Goal: Information Seeking & Learning: Learn about a topic

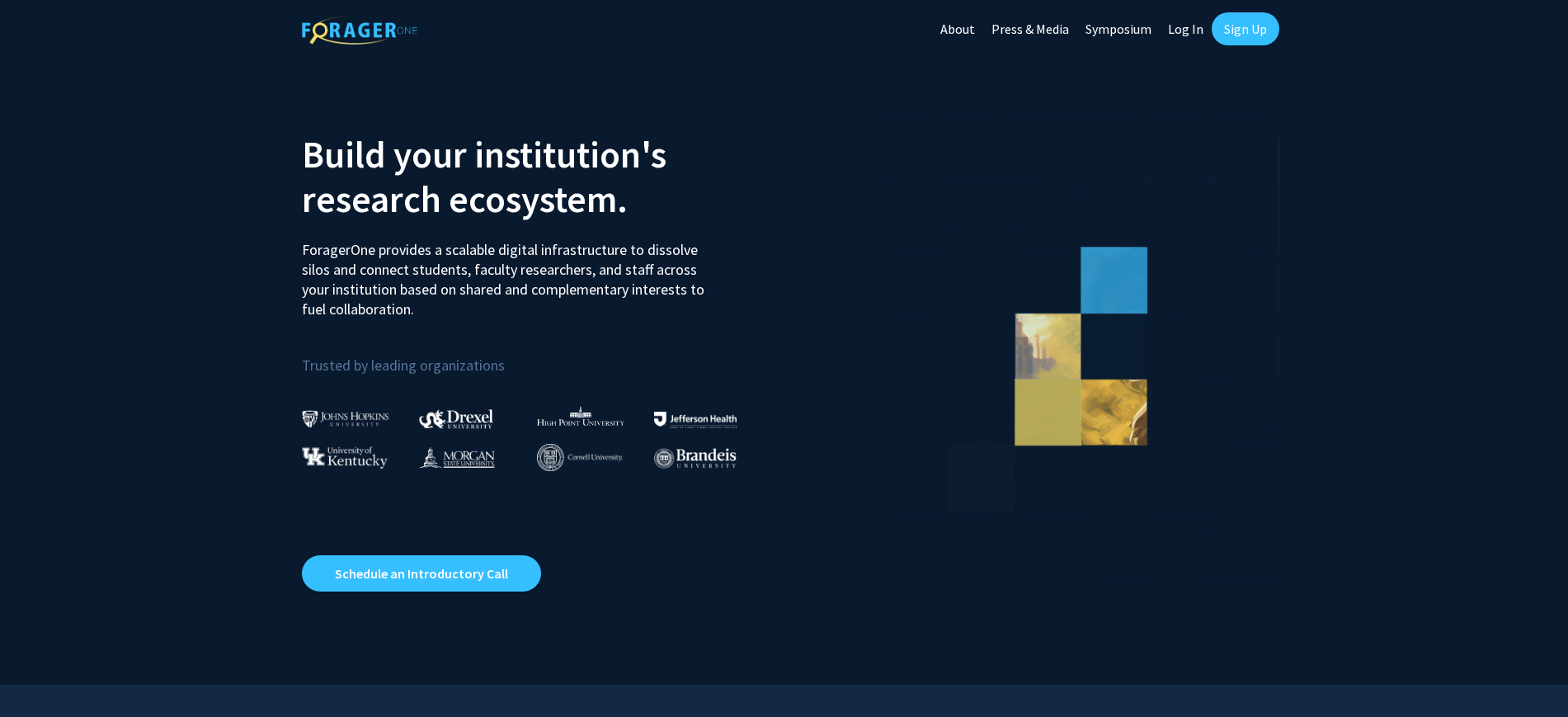
click at [1181, 26] on link "Log In" at bounding box center [1185, 29] width 52 height 58
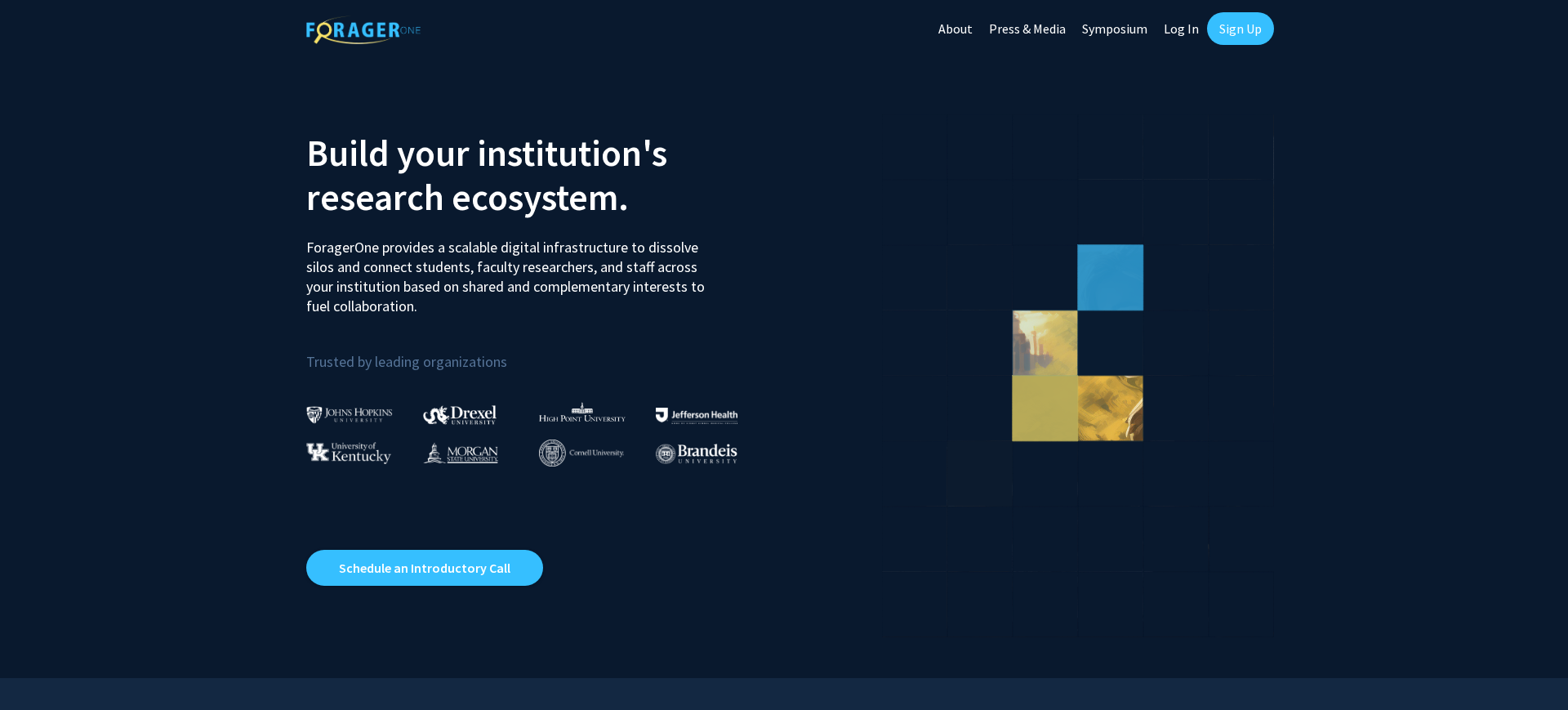
select select
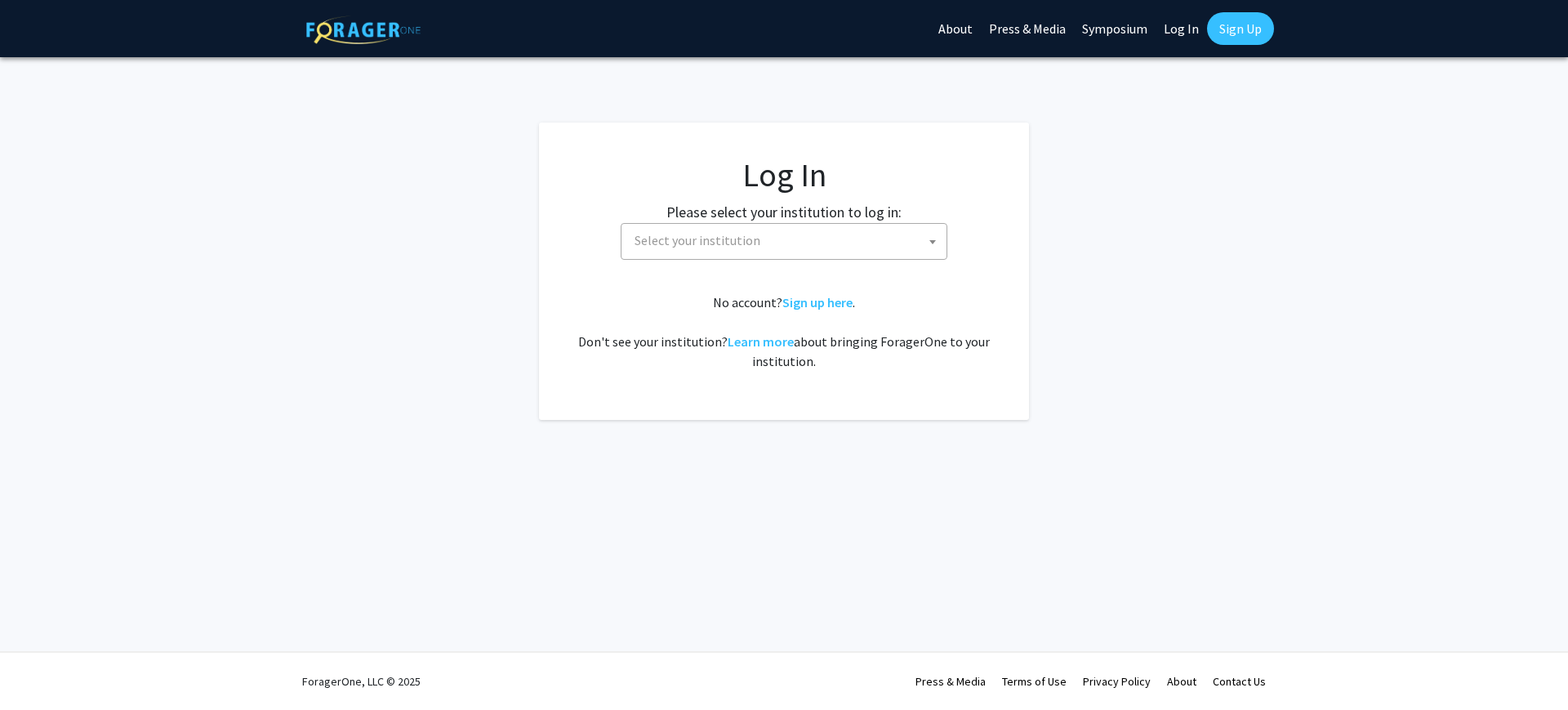
click at [807, 245] on span "Select your institution" at bounding box center [787, 240] width 319 height 34
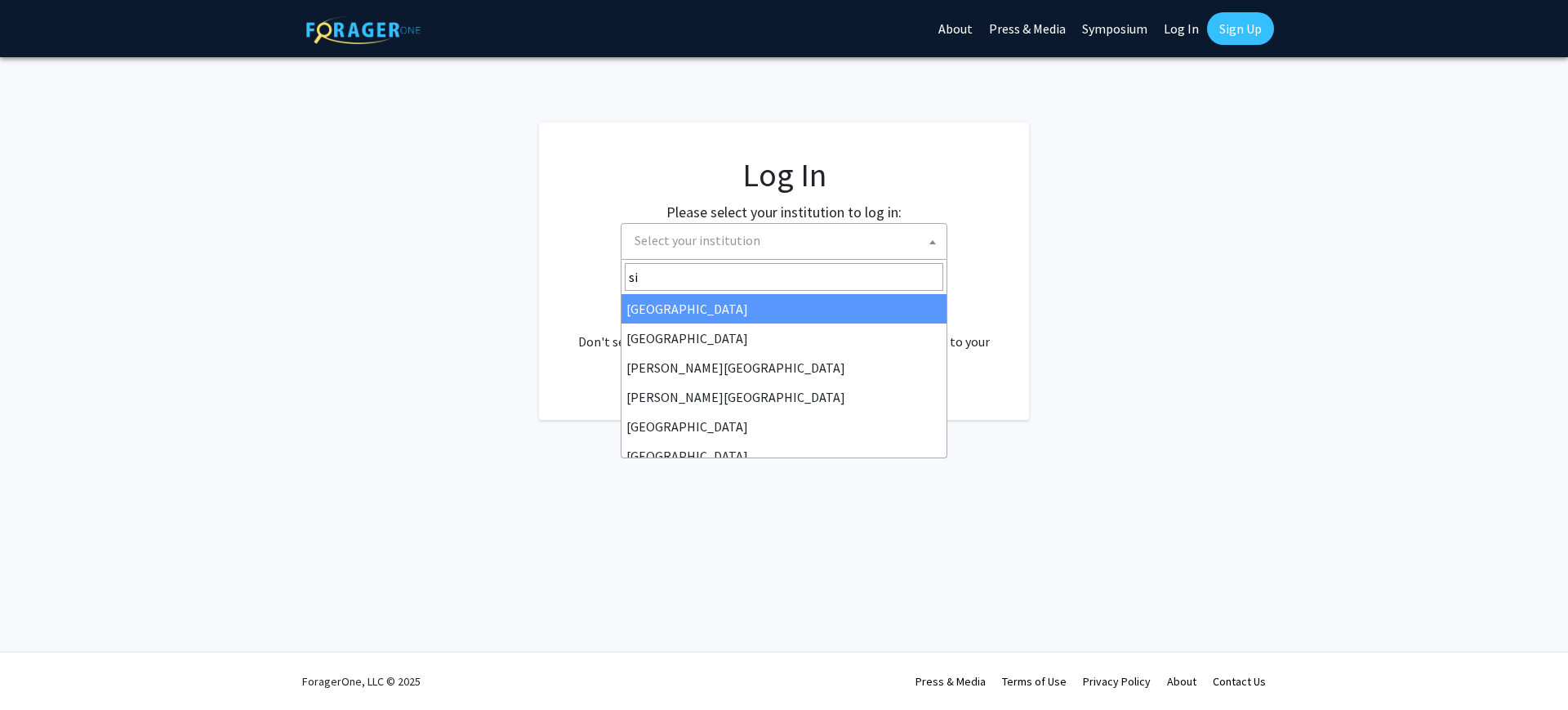
type input "s"
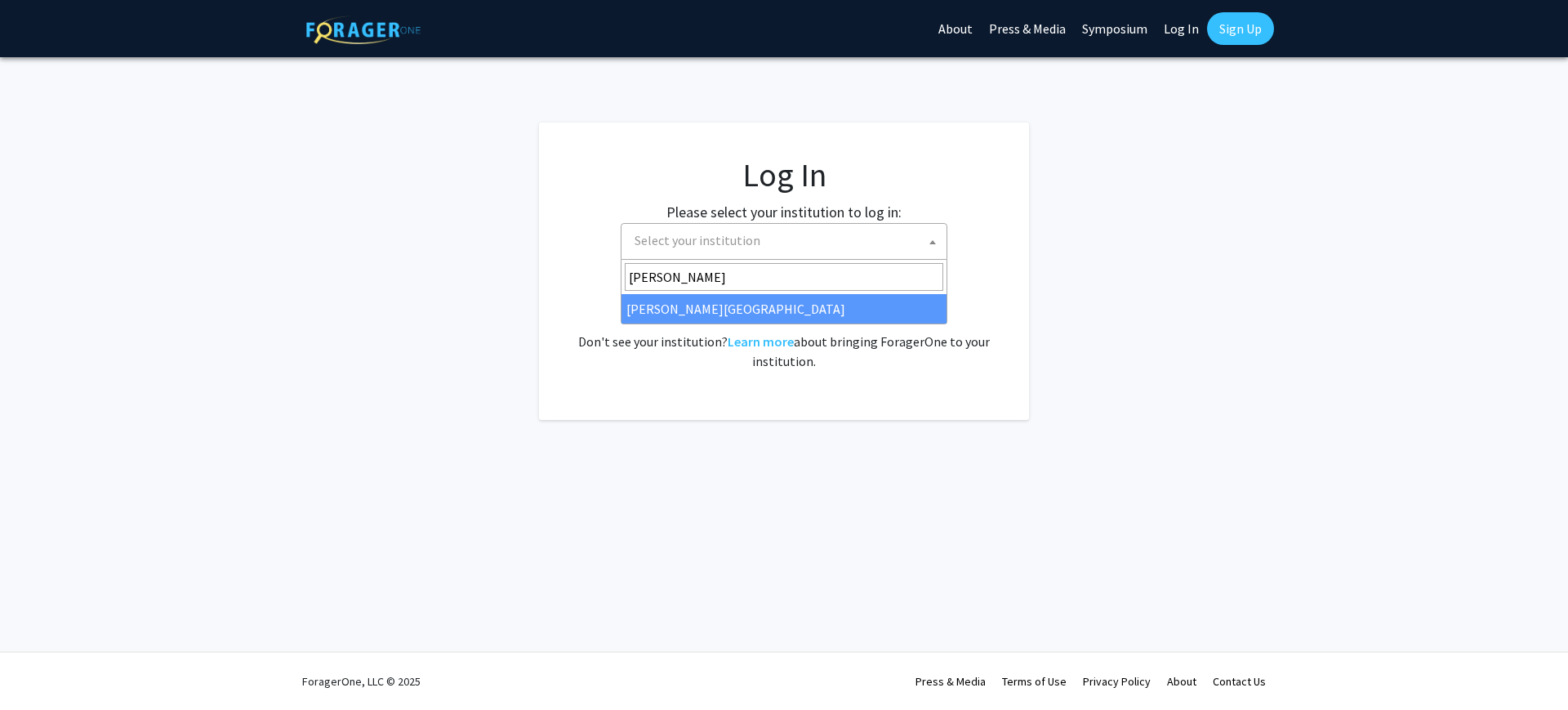
type input "[PERSON_NAME]"
select select "24"
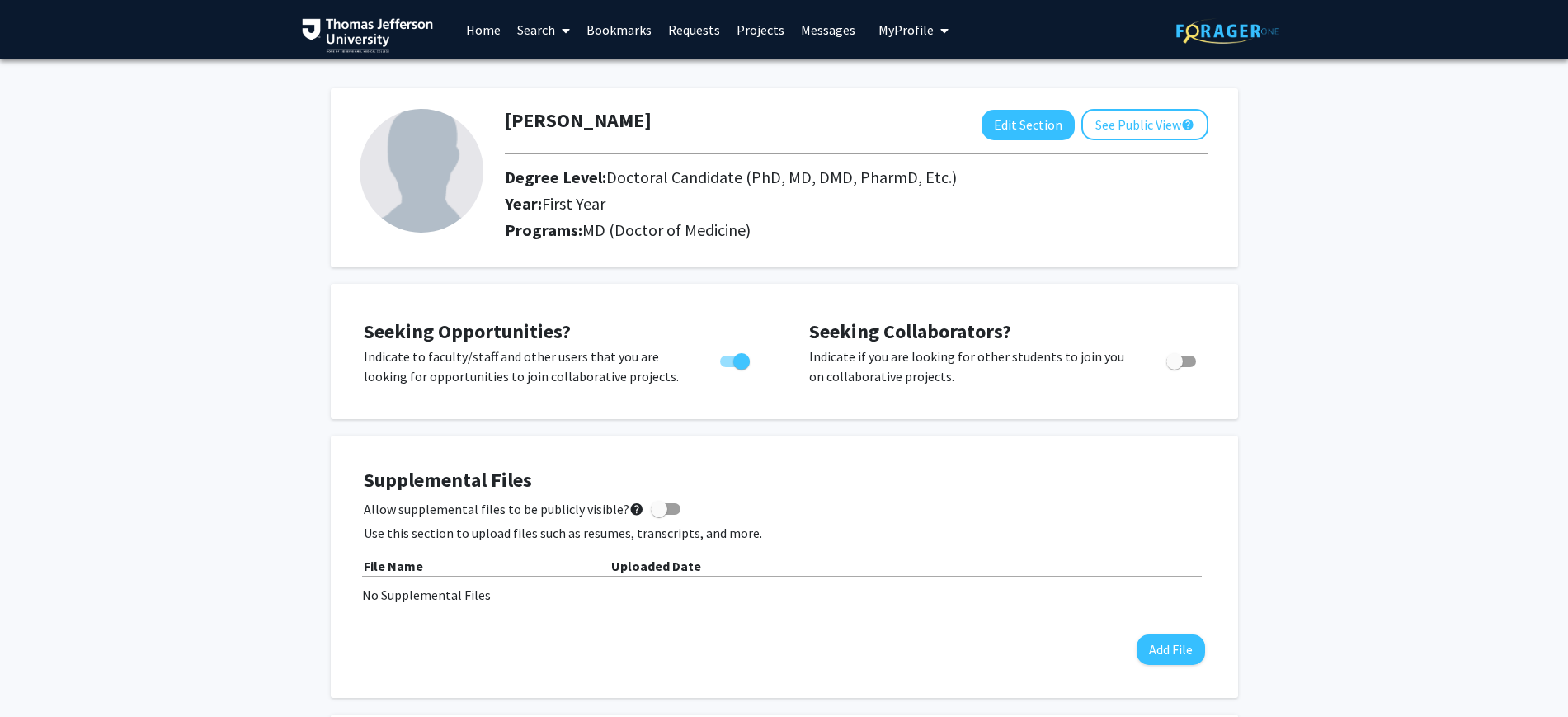
click at [479, 31] on link "Home" at bounding box center [484, 30] width 51 height 58
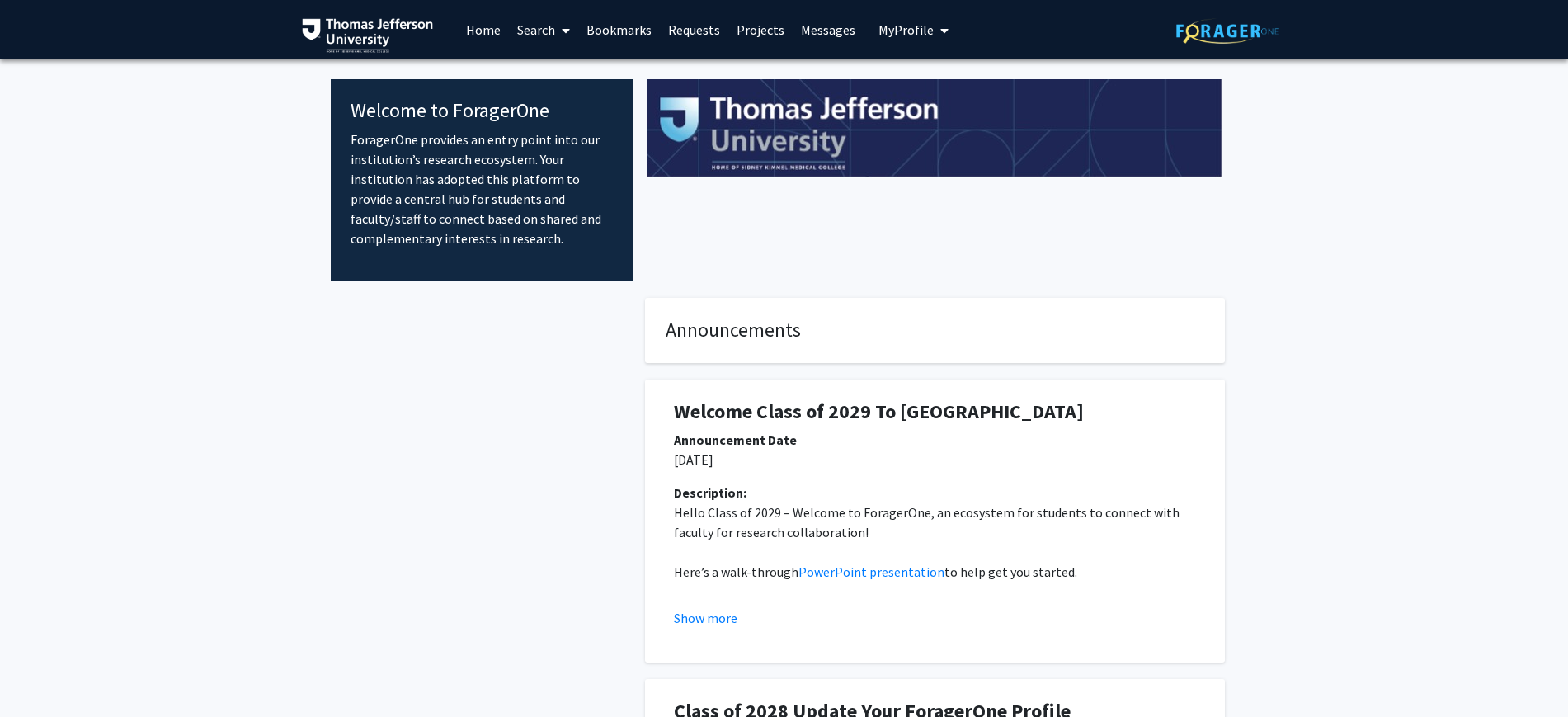
click at [542, 30] on link "Search" at bounding box center [543, 30] width 69 height 58
click at [551, 70] on span "Faculty/Staff" at bounding box center [568, 75] width 121 height 33
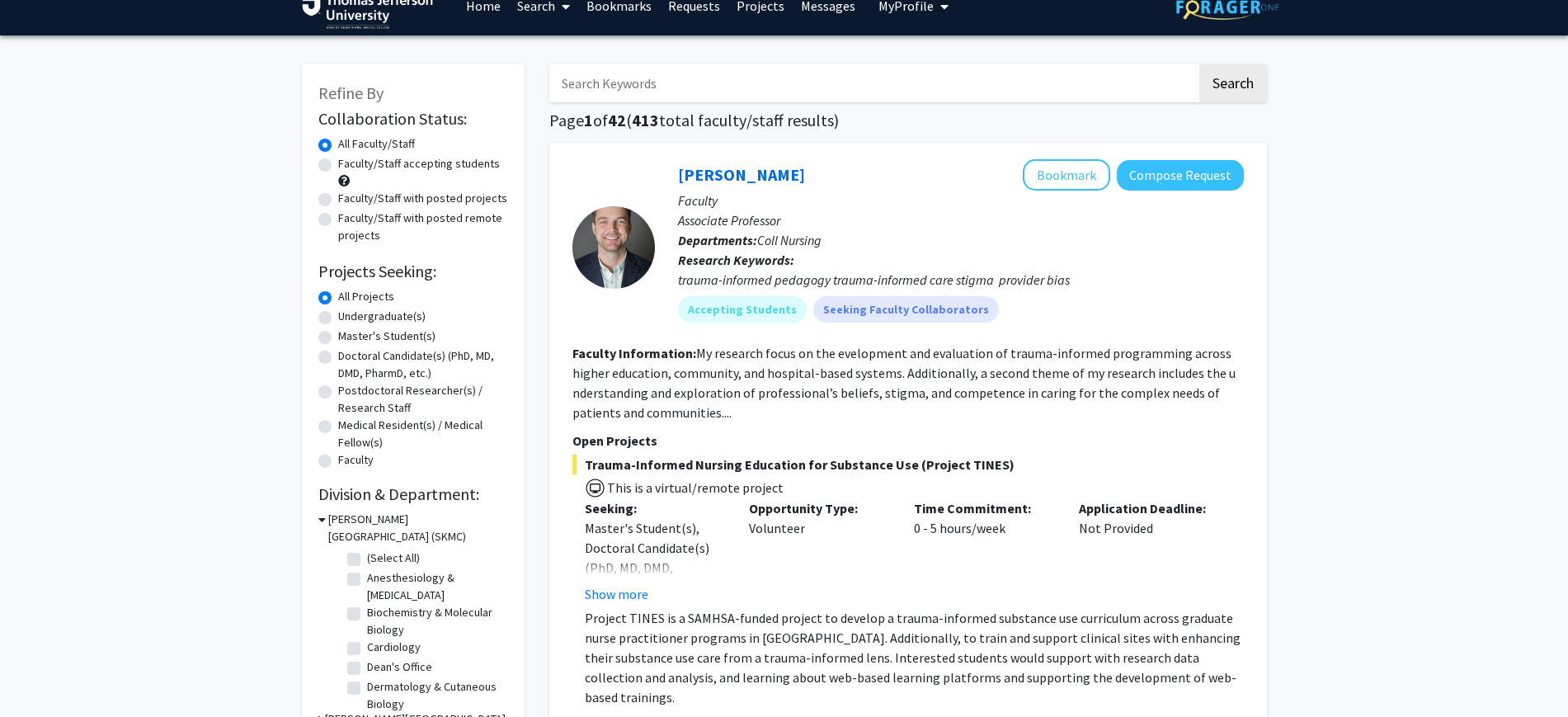
scroll to position [25, 0]
click at [338, 355] on label "Doctoral Candidate(s) (PhD, MD, DMD, PharmD, etc.)" at bounding box center [423, 364] width 169 height 34
click at [338, 355] on input "Doctoral Candidate(s) (PhD, MD, DMD, PharmD, etc.)" at bounding box center [343, 351] width 10 height 10
radio input "true"
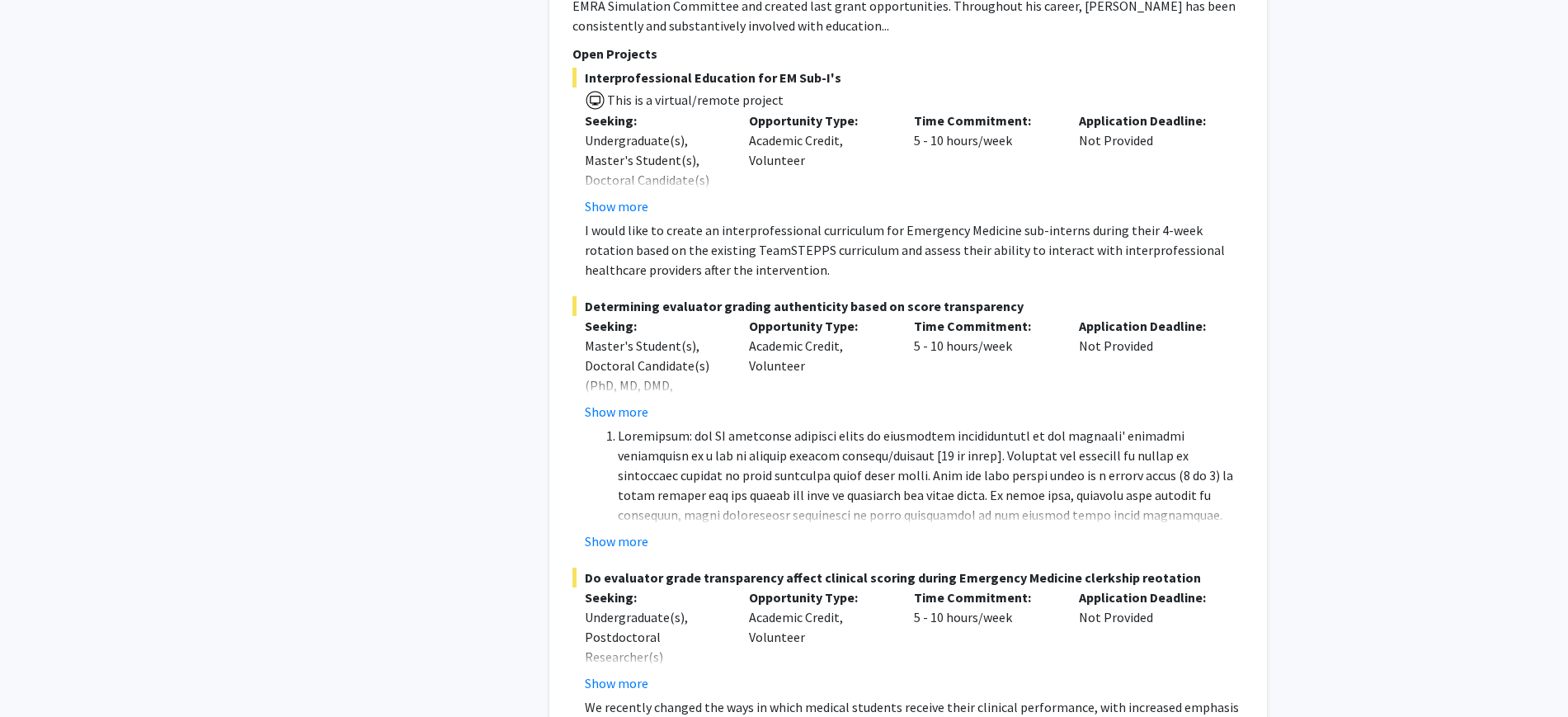
scroll to position [5691, 0]
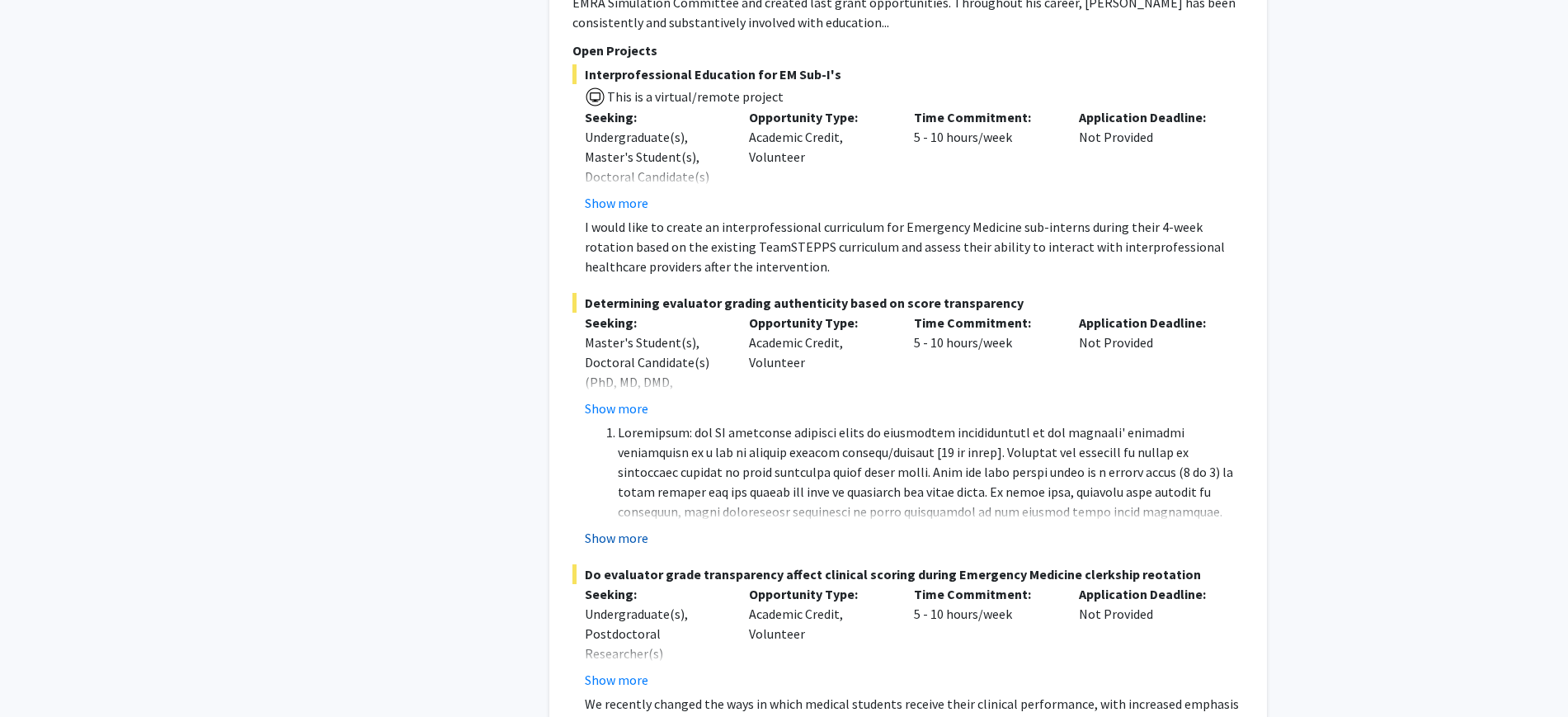
click at [623, 528] on button "Show more" at bounding box center [616, 537] width 64 height 20
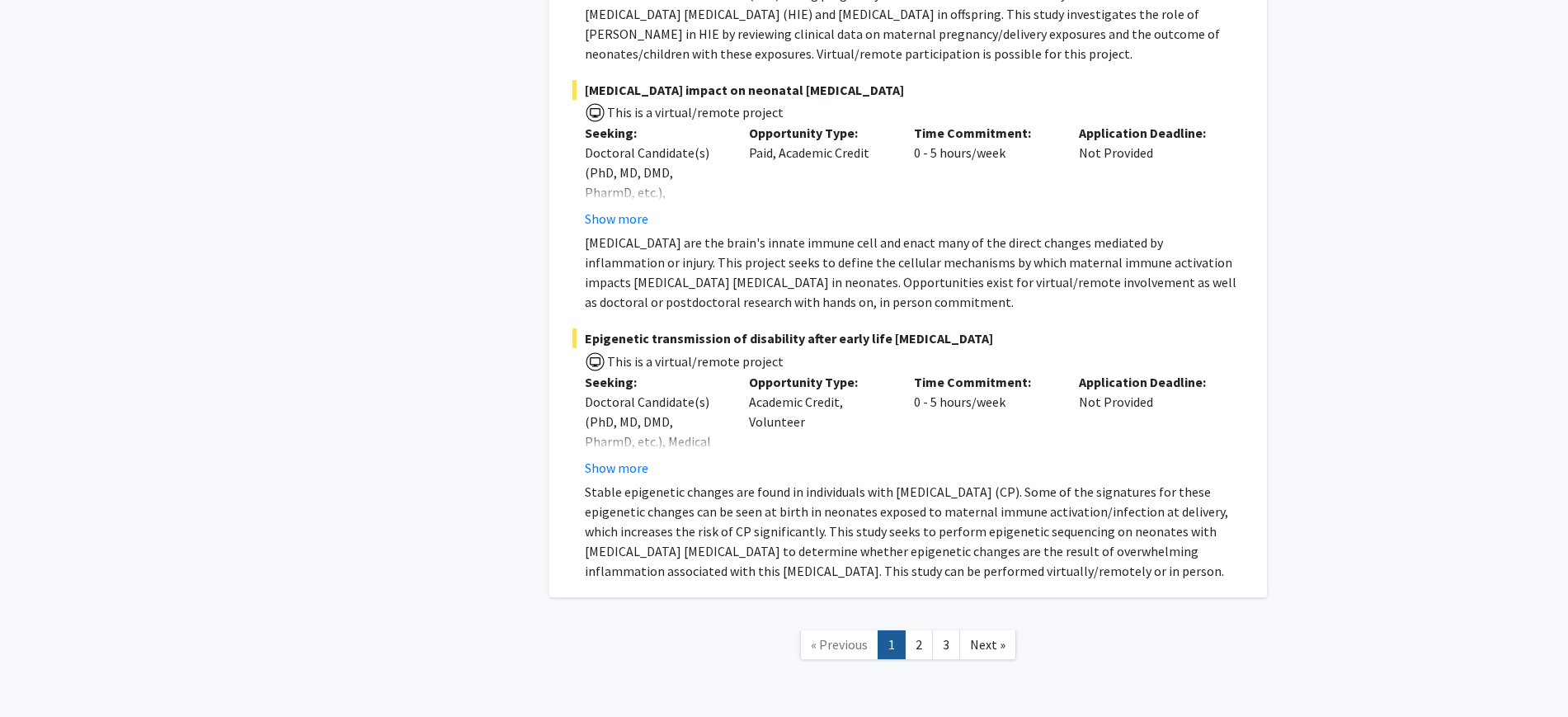
scroll to position [12520, 0]
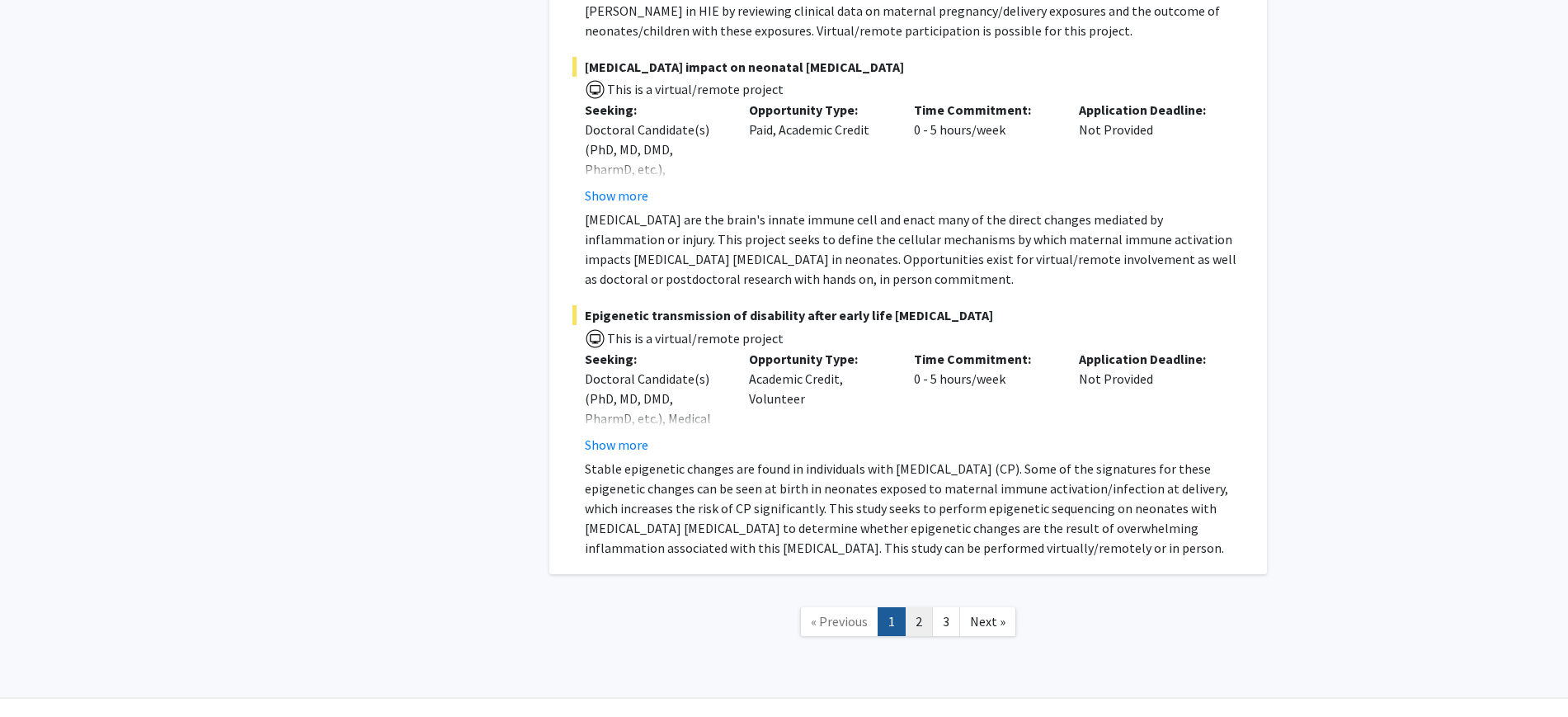
click at [919, 607] on link "2" at bounding box center [918, 622] width 28 height 29
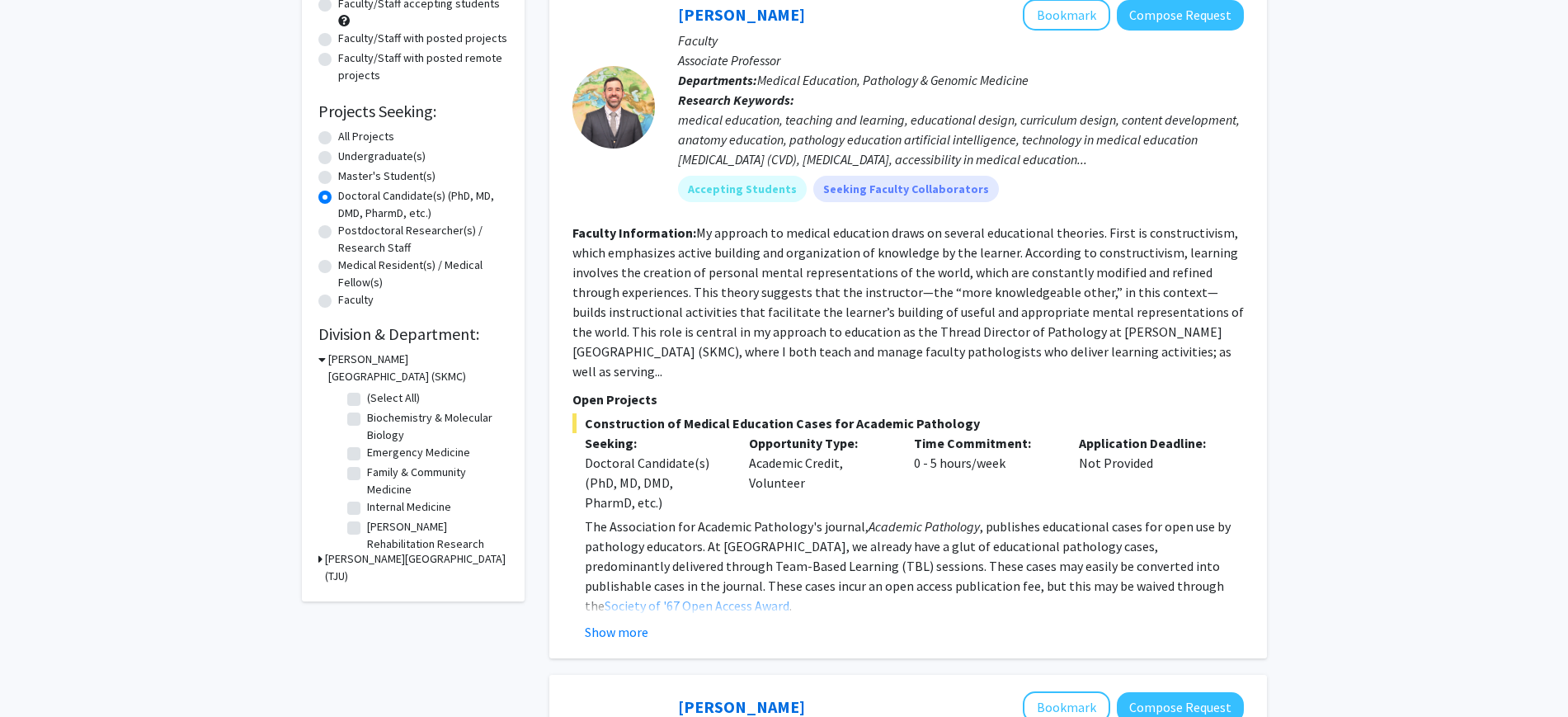
scroll to position [185, 0]
click at [631, 621] on button "Show more" at bounding box center [616, 630] width 64 height 20
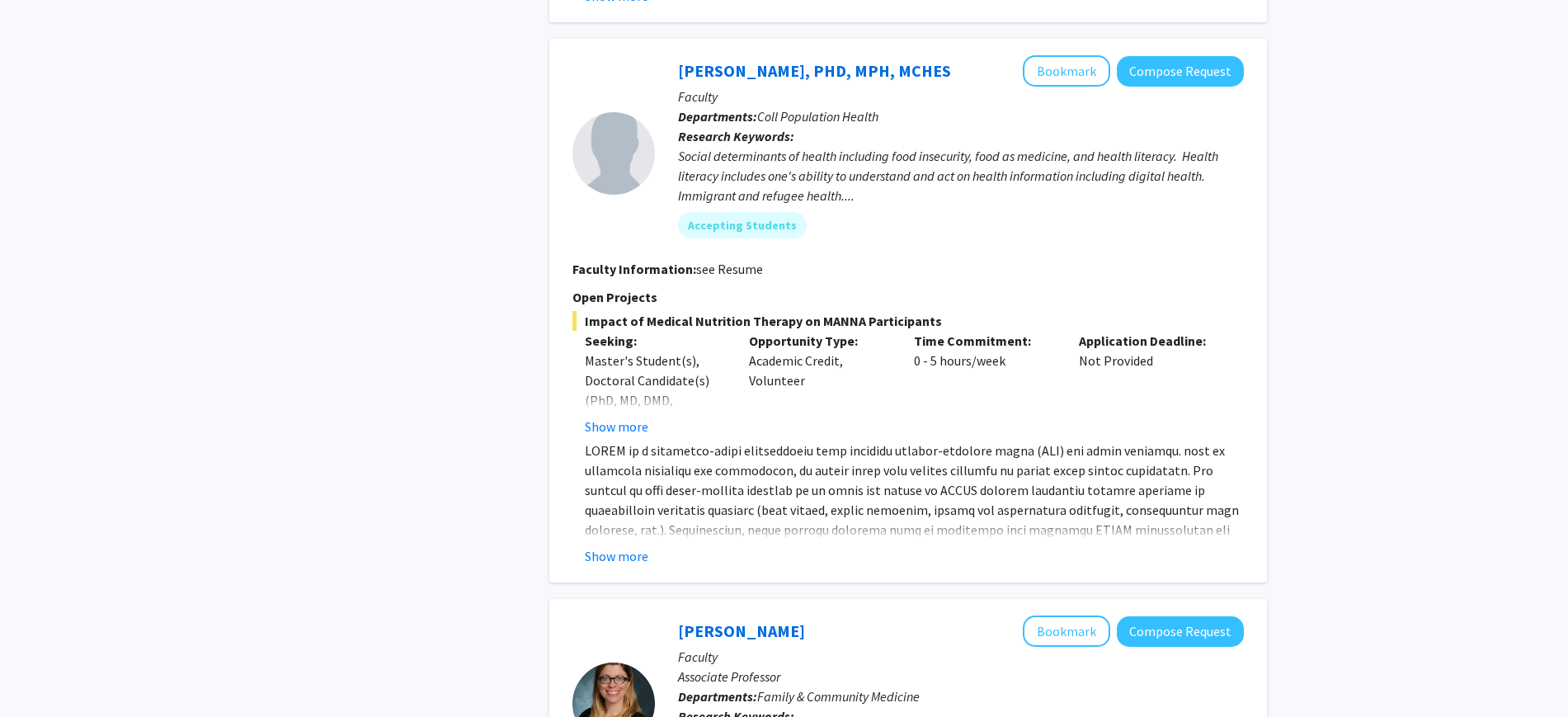
scroll to position [2450, 0]
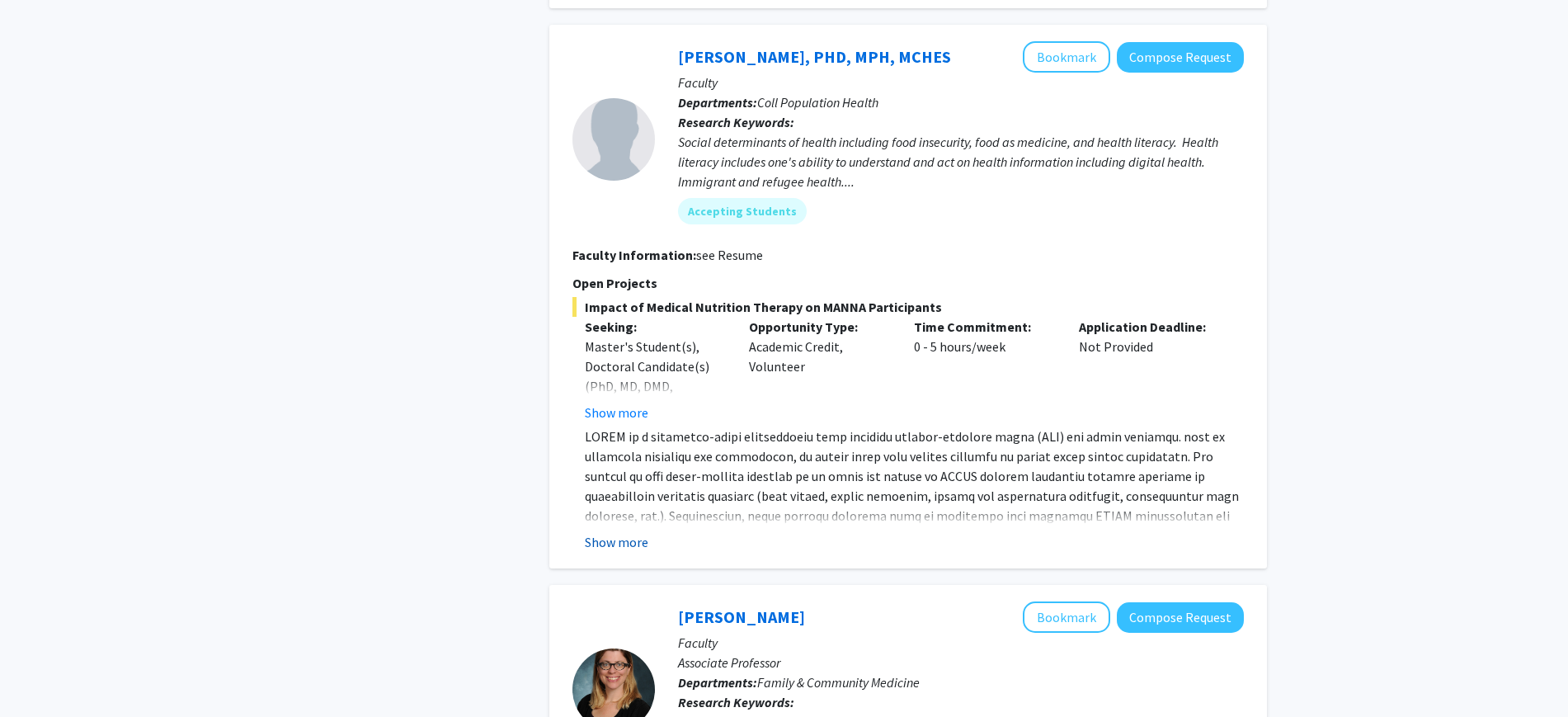
click at [619, 532] on button "Show more" at bounding box center [616, 542] width 64 height 20
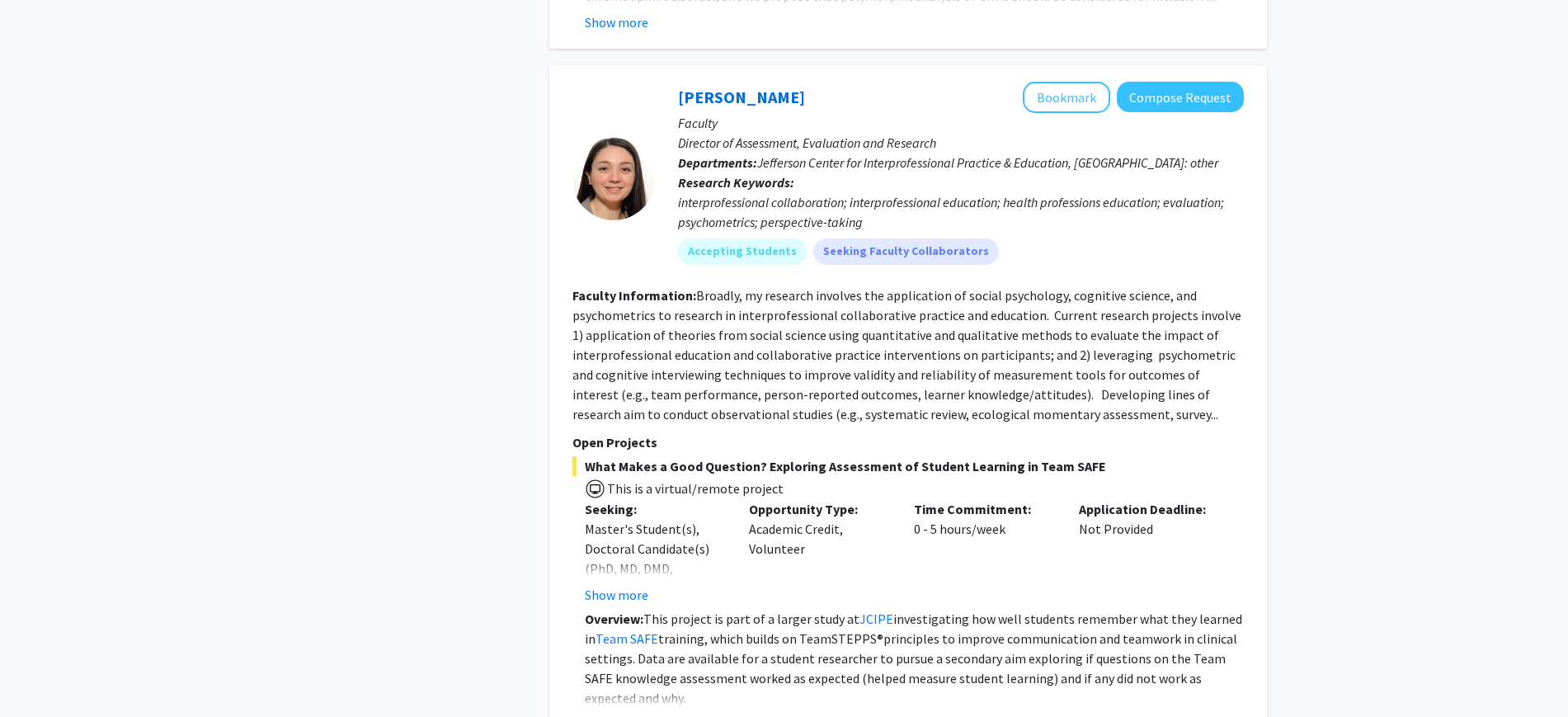
scroll to position [4218, 0]
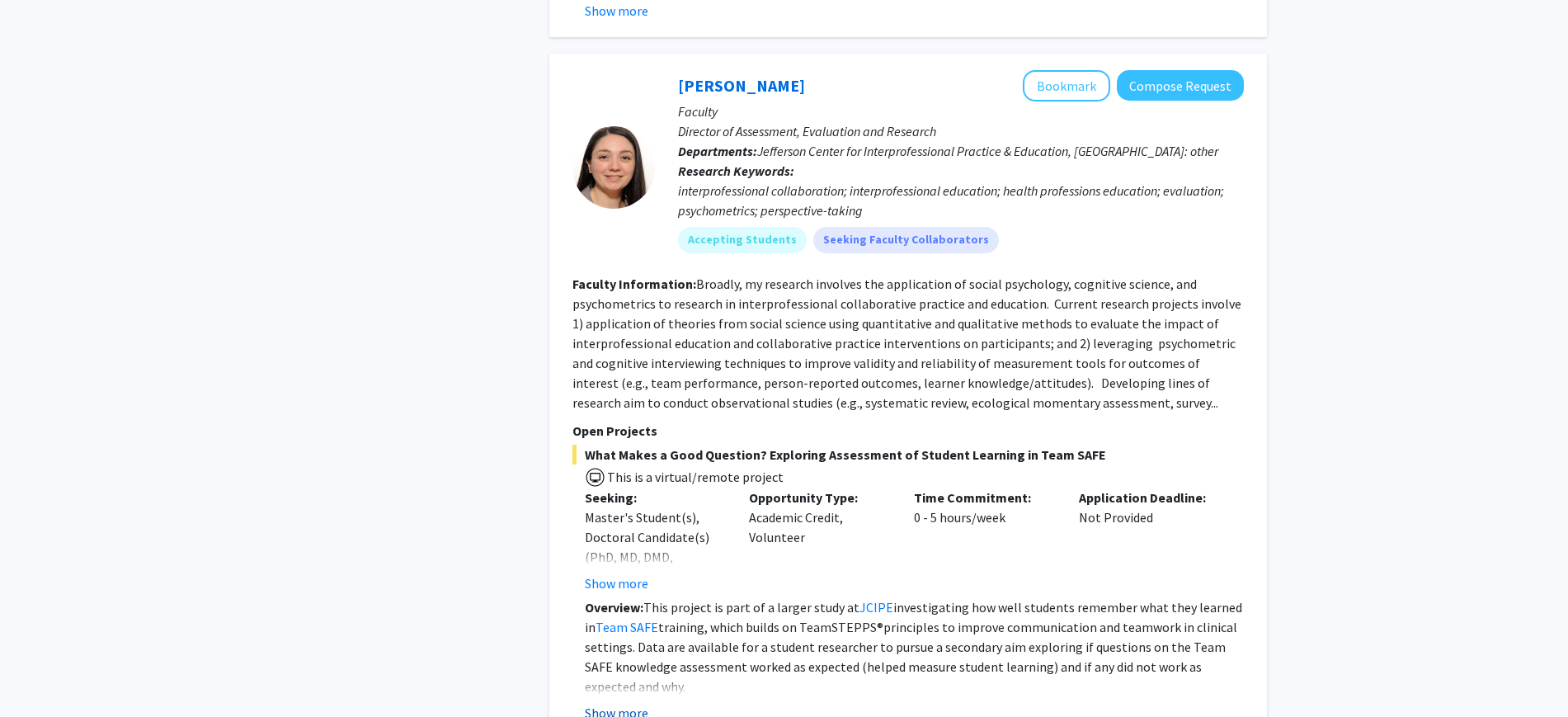
click at [632, 703] on button "Show more" at bounding box center [616, 712] width 64 height 20
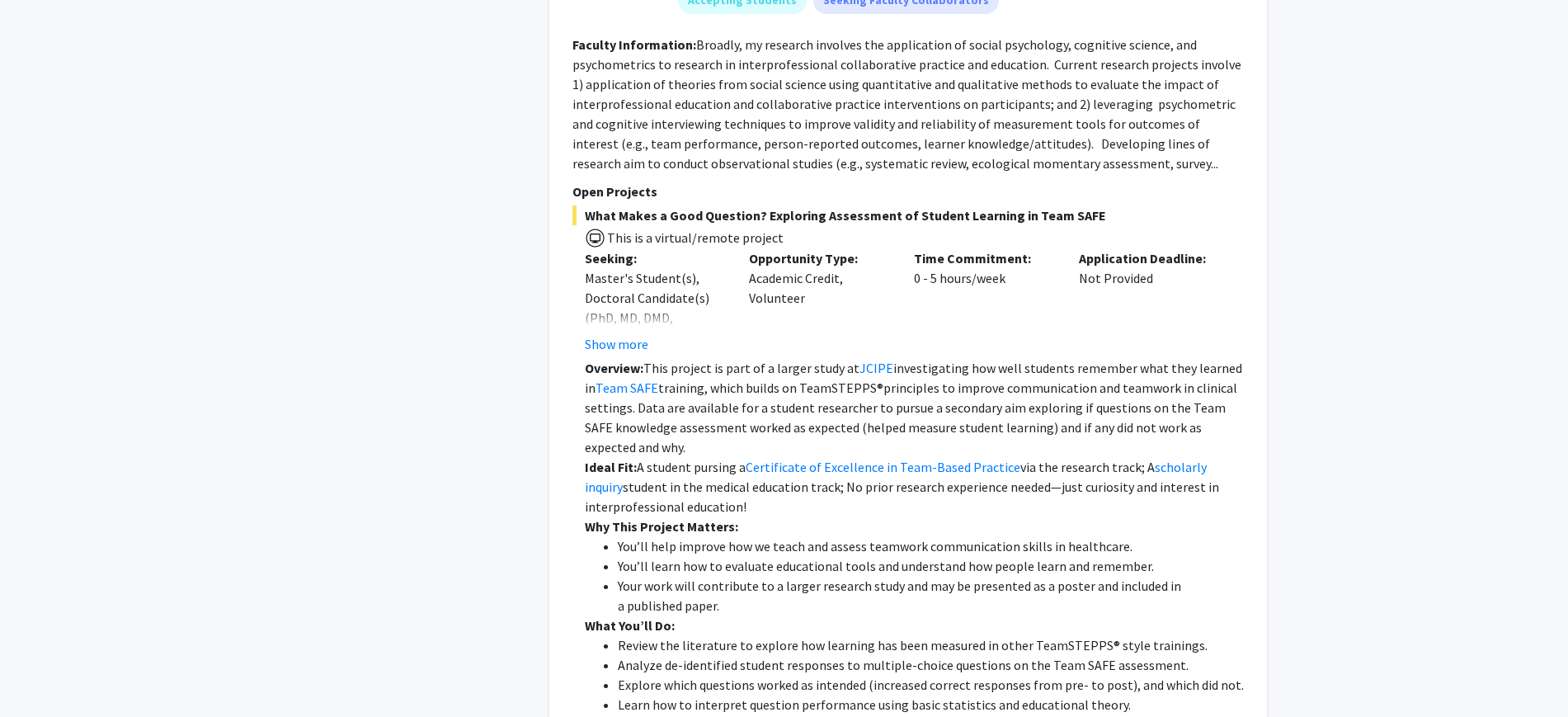
scroll to position [4459, 0]
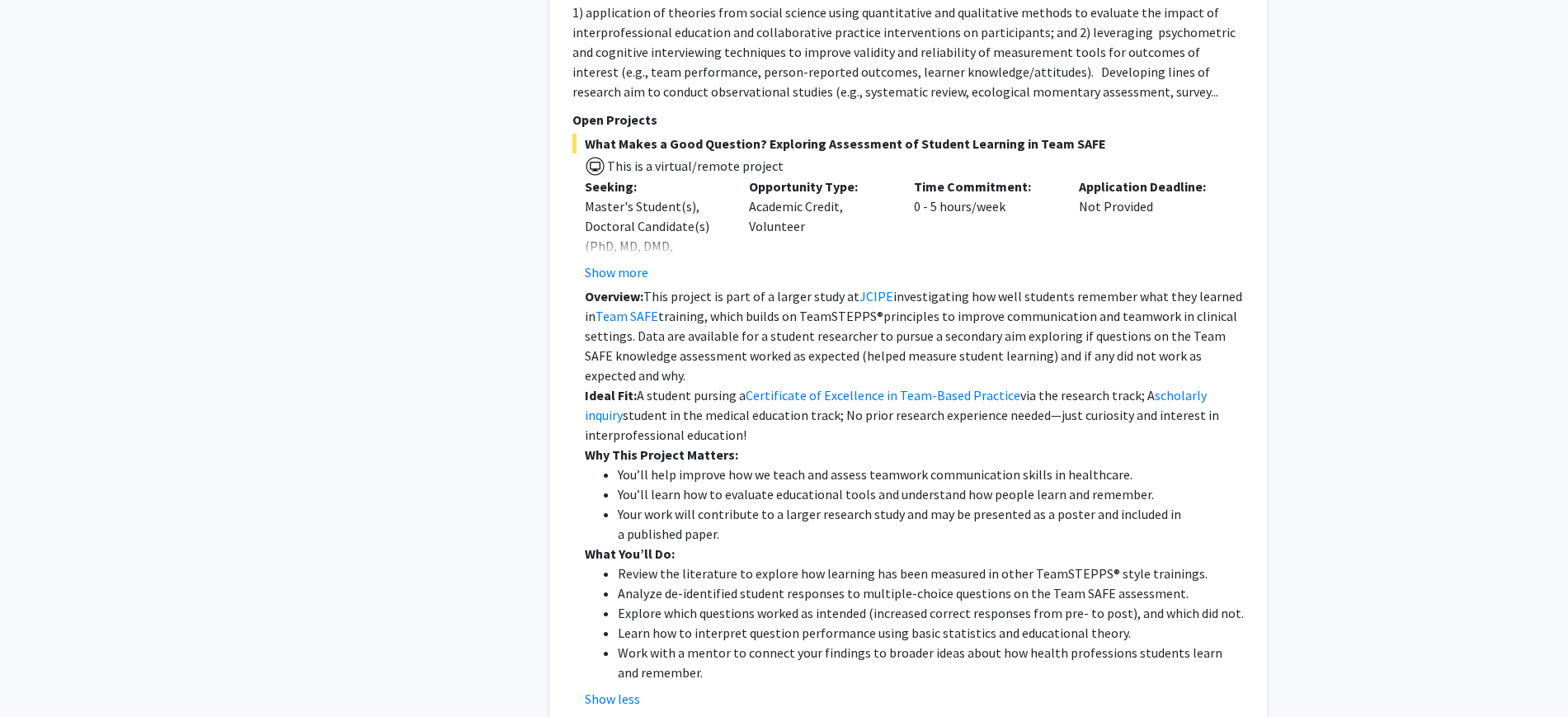
scroll to position [4537, 0]
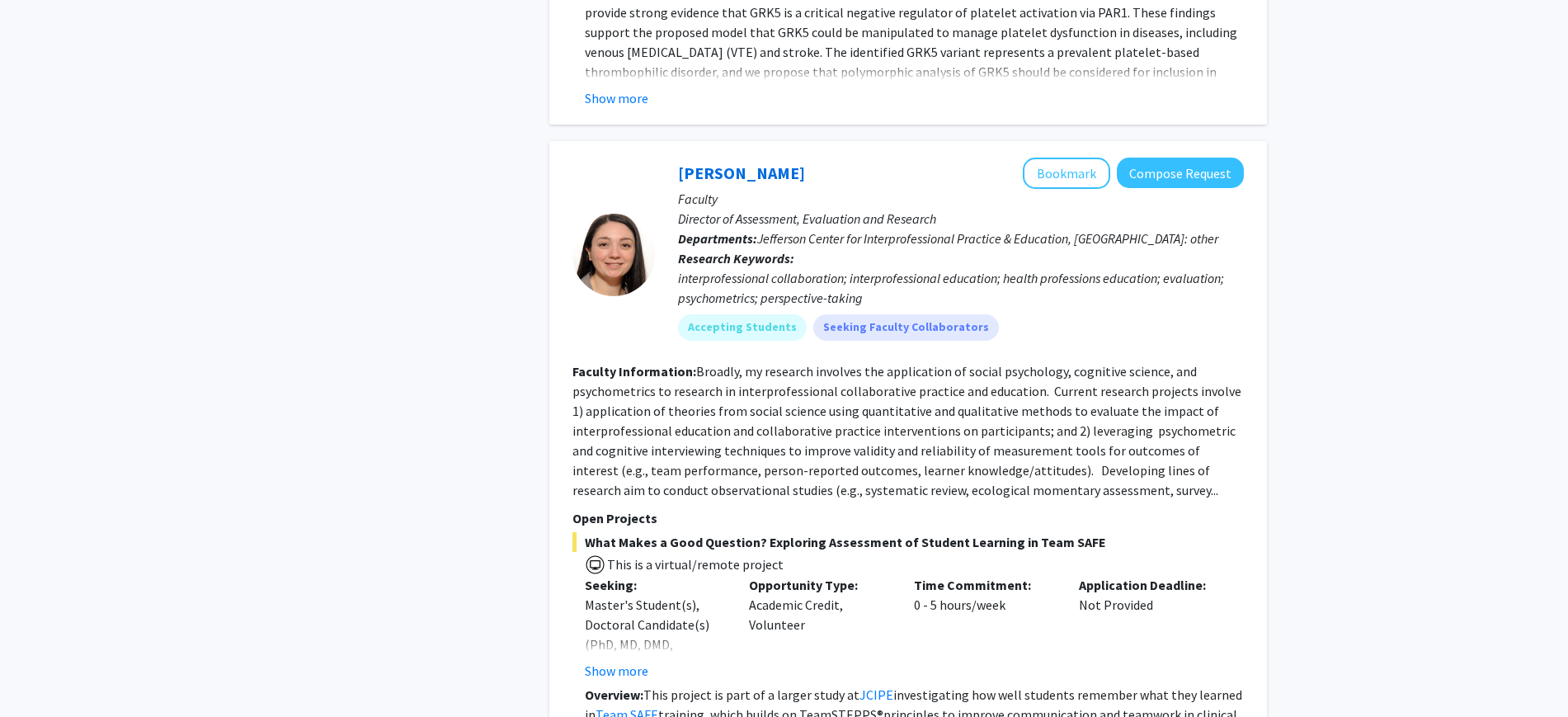
scroll to position [4126, 0]
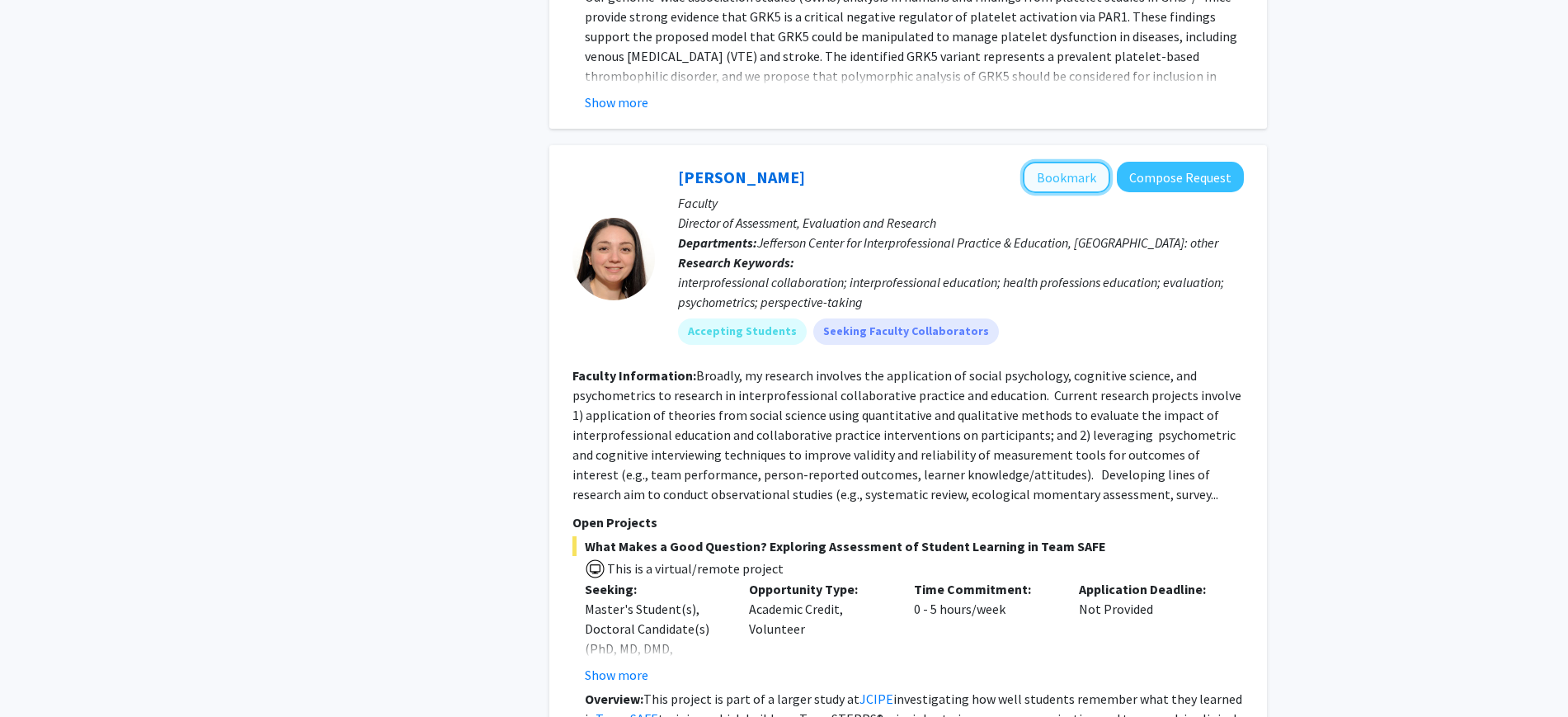
click at [1075, 162] on button "Bookmark" at bounding box center [1066, 177] width 88 height 31
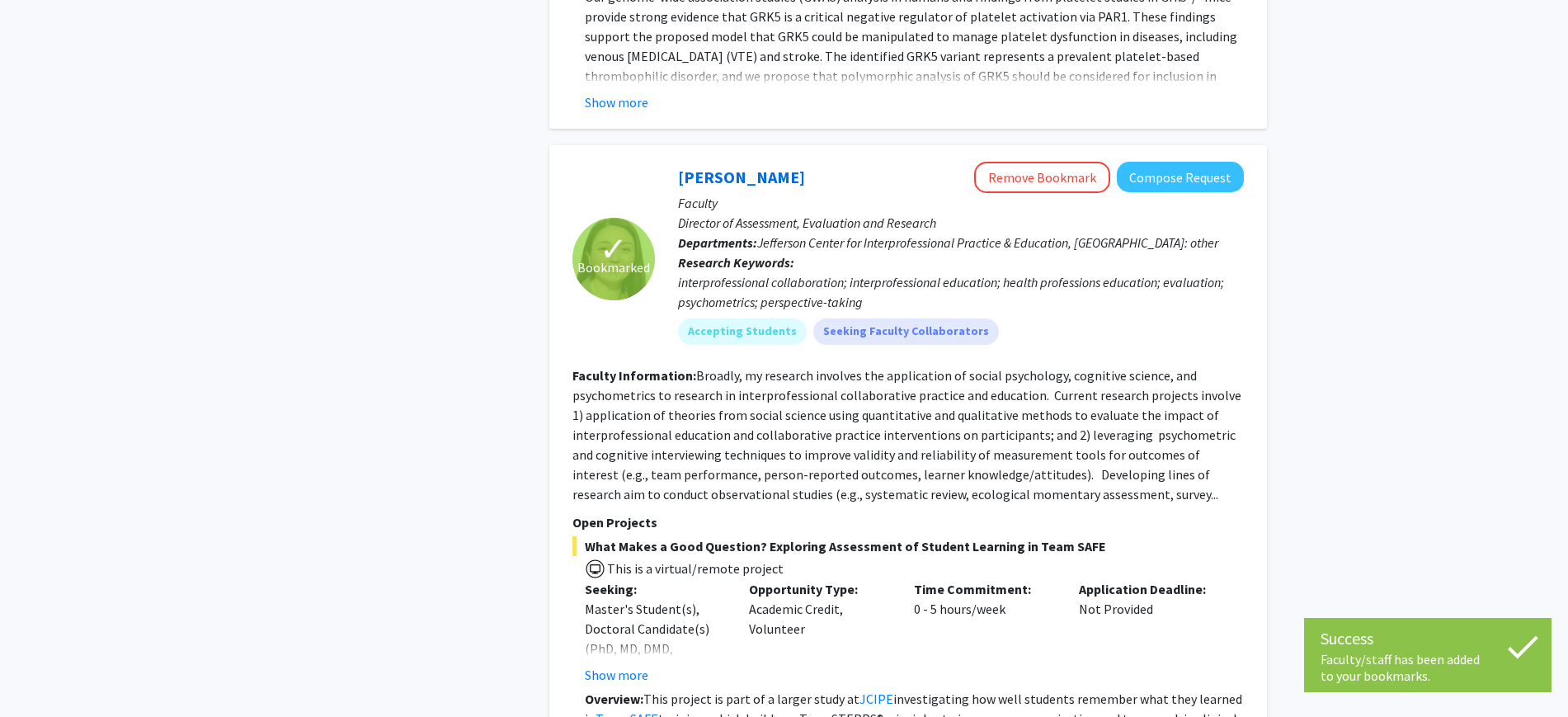
click at [1051, 311] on fg-user-badges "Accepting Students Seeking Faculty Collaborators" at bounding box center [961, 328] width 566 height 33
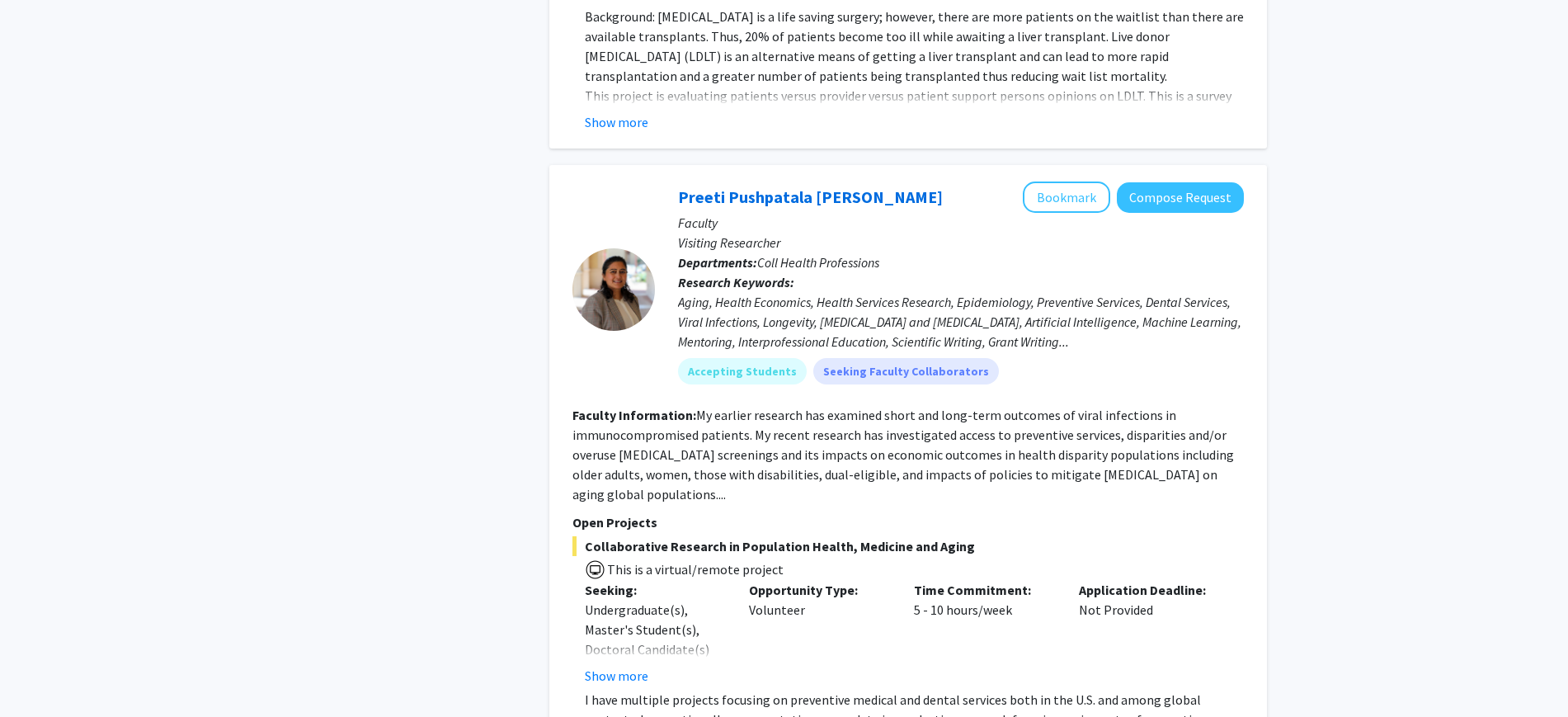
scroll to position [6747, 0]
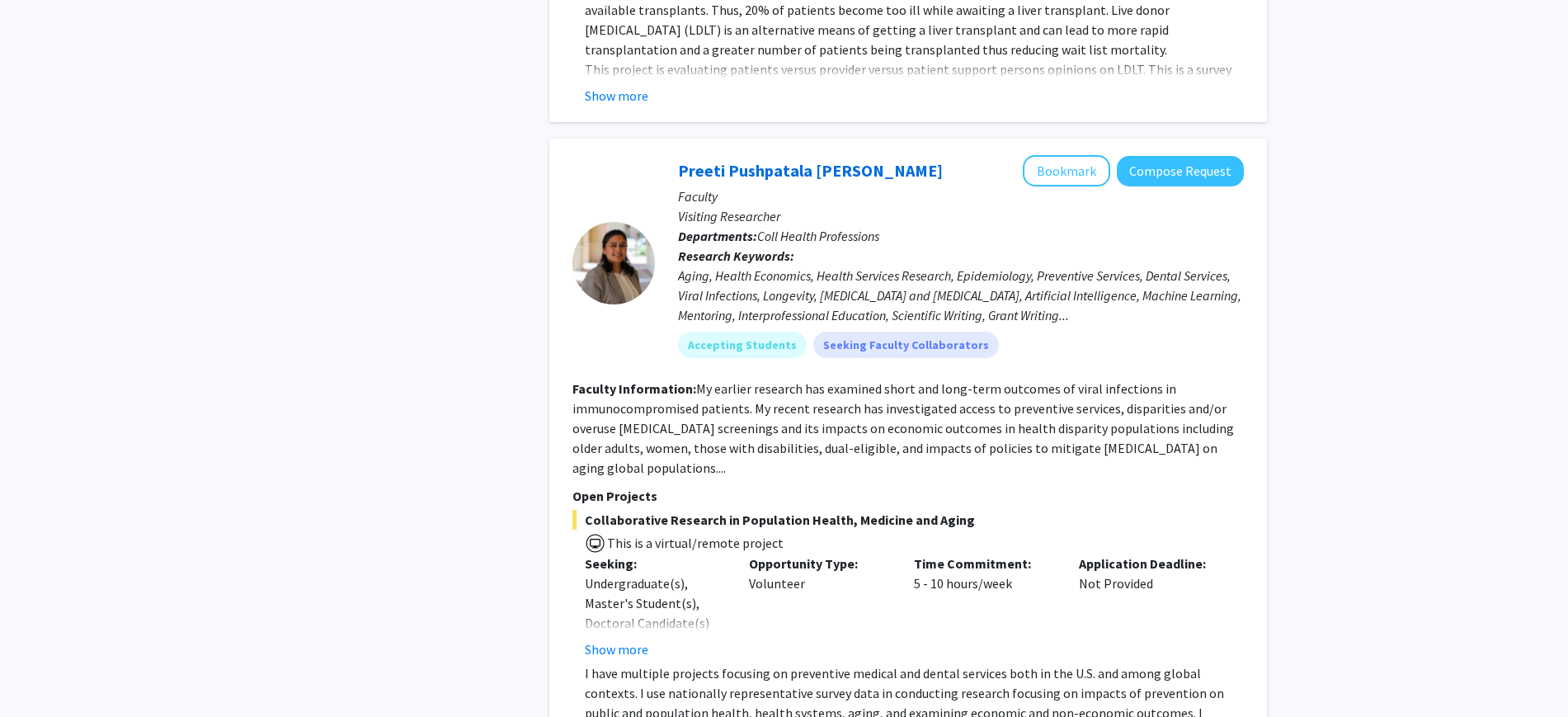
click at [628, 663] on fg-read-more "I have multiple projects focusing on preventive medical and dental services bot…" at bounding box center [907, 726] width 671 height 126
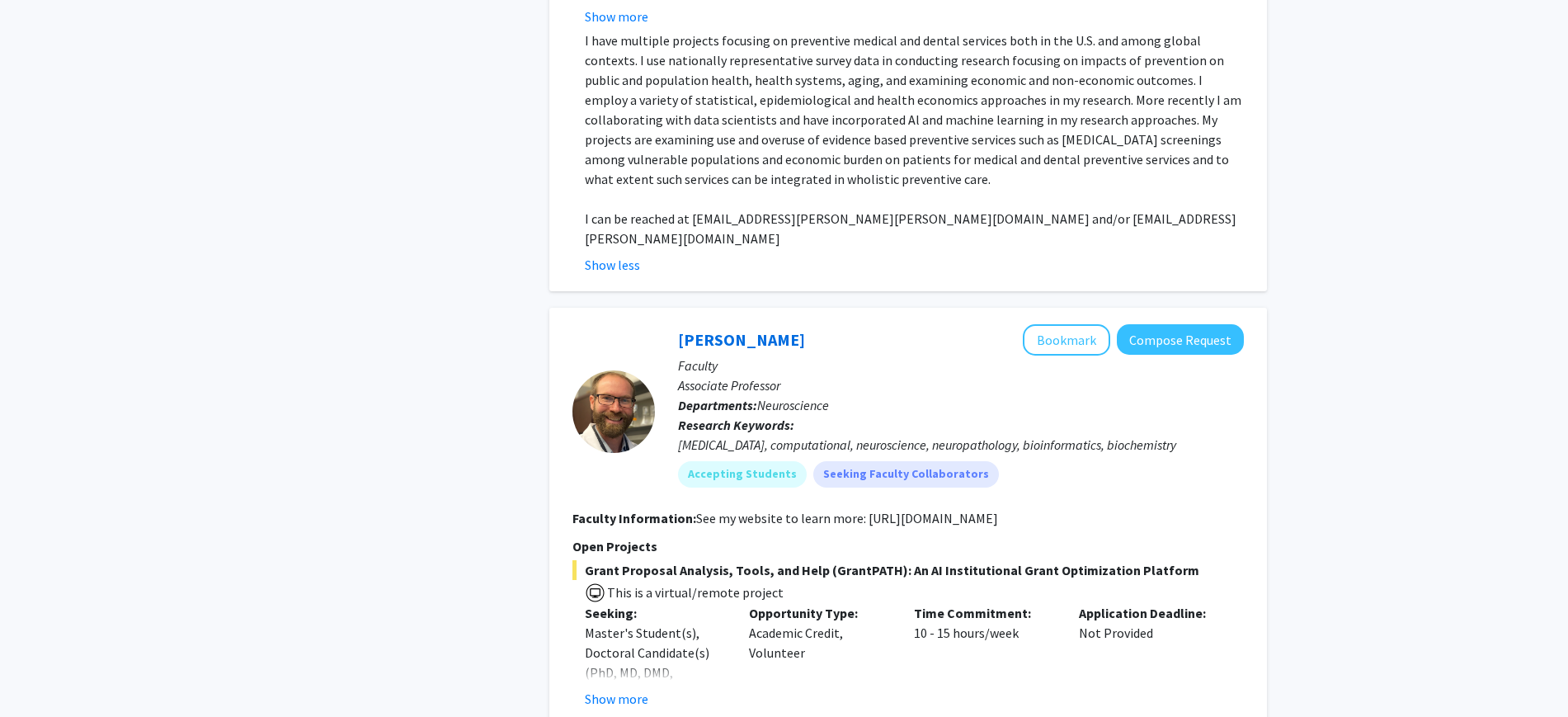
scroll to position [7561, 0]
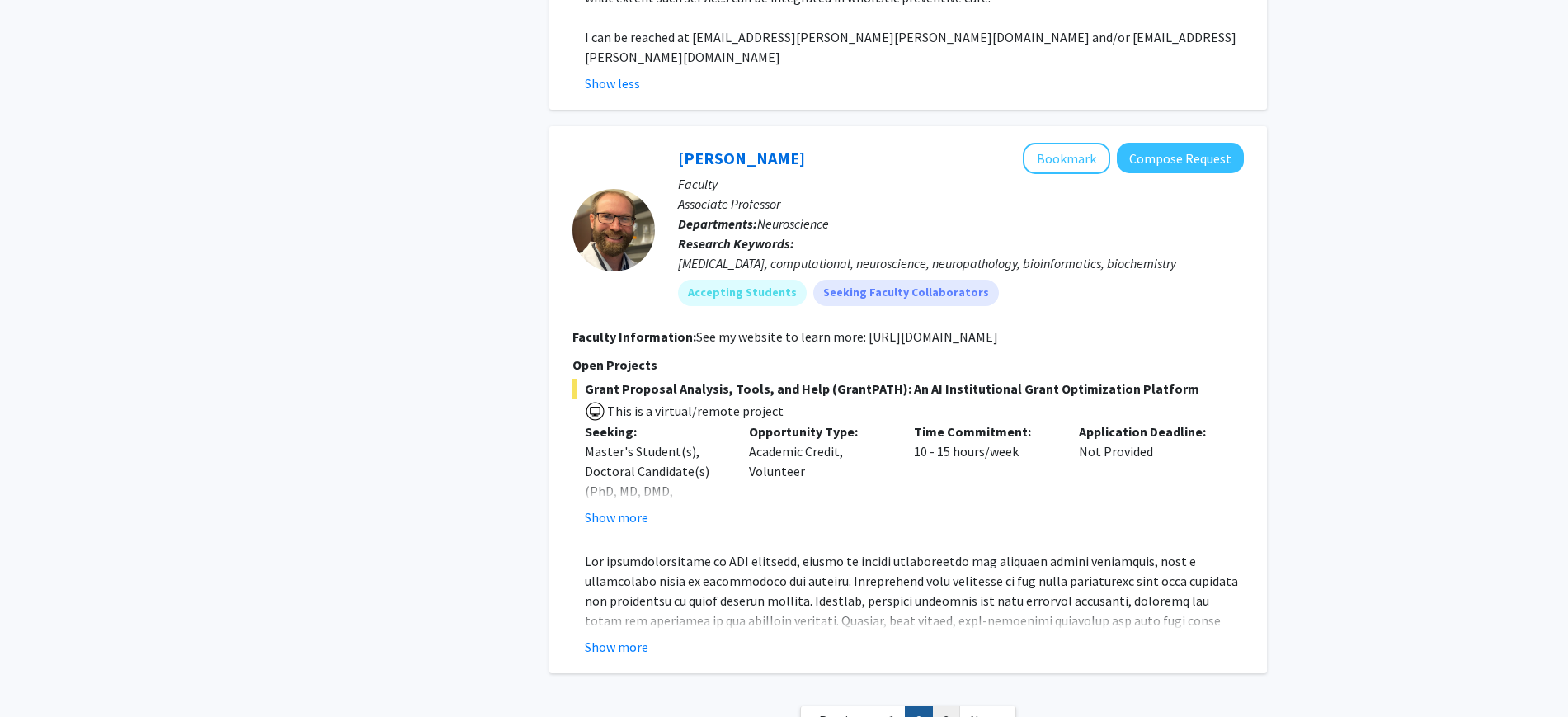
click at [951, 706] on link "3" at bounding box center [945, 720] width 28 height 29
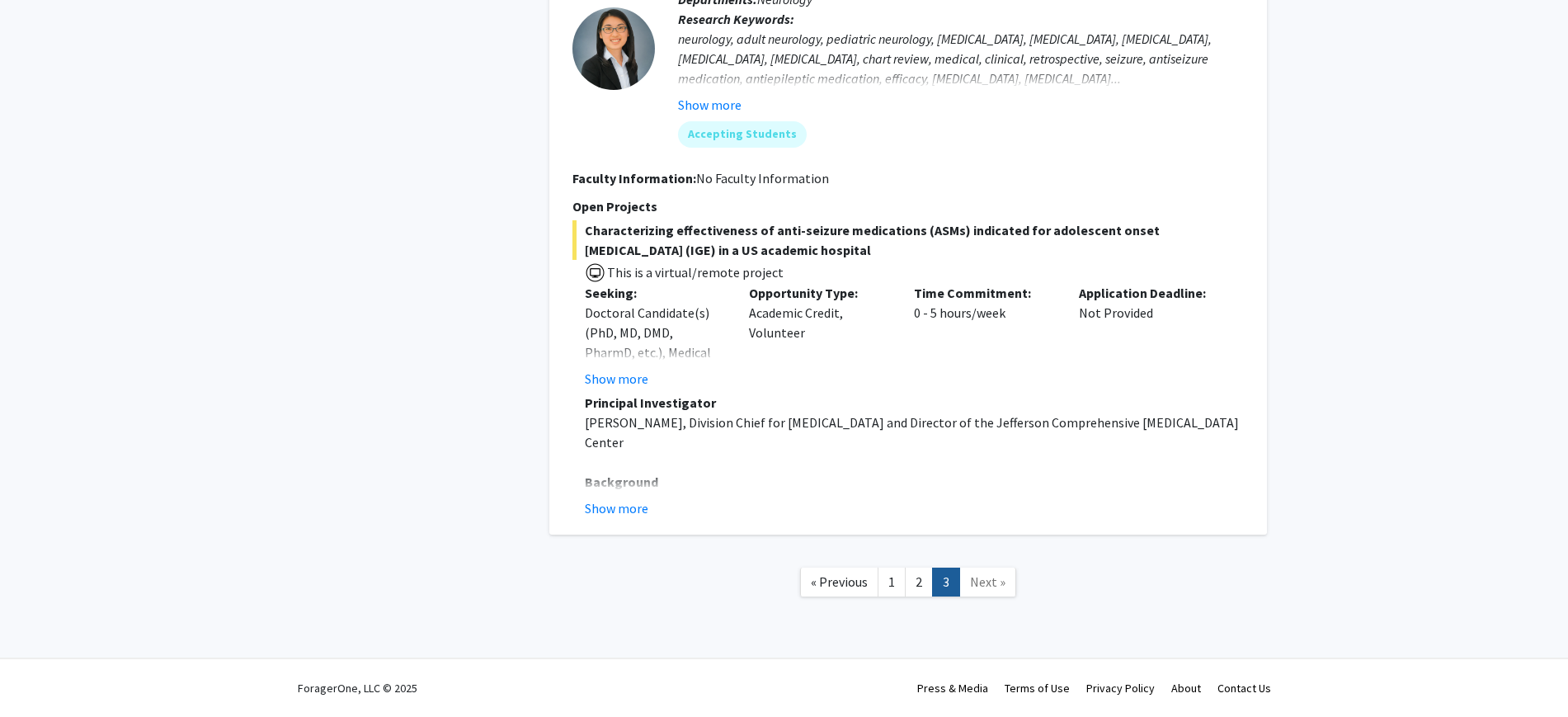
scroll to position [1710, 0]
click at [988, 581] on span "Next »" at bounding box center [987, 583] width 35 height 16
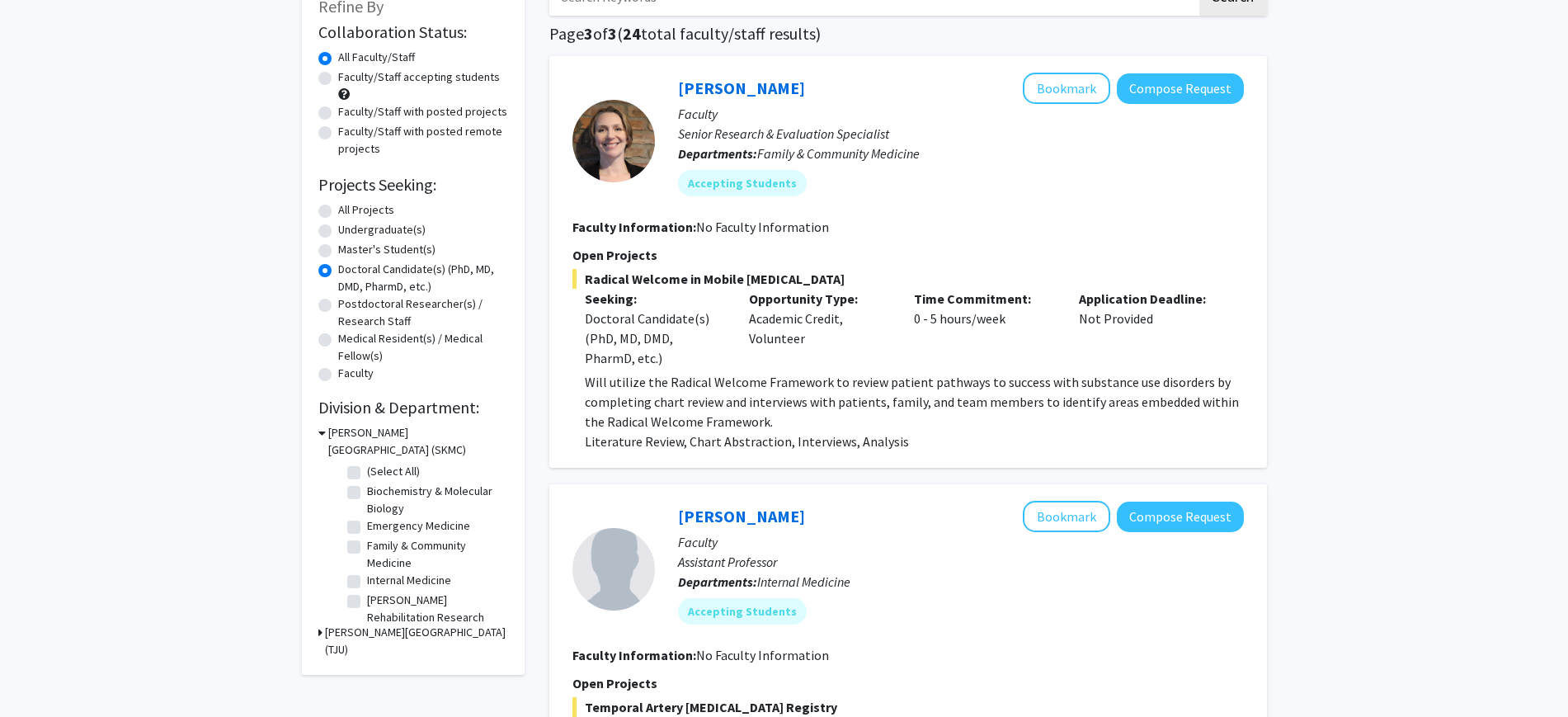
scroll to position [0, 0]
